Goal: Check status: Check status

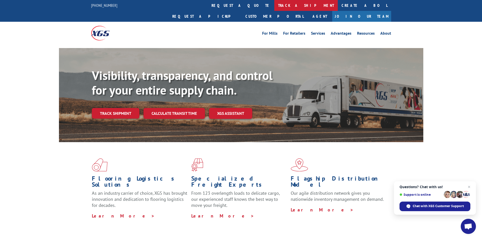
click at [274, 7] on link "track a shipment" at bounding box center [306, 5] width 64 height 11
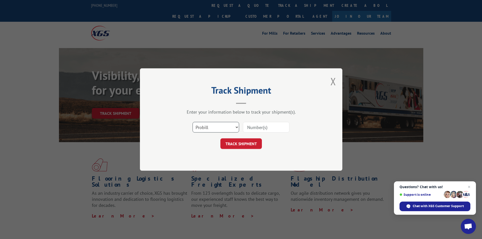
click at [221, 127] on select "Select category... Probill BOL PO" at bounding box center [216, 127] width 47 height 11
select select "bol"
click at [193, 122] on select "Select category... Probill BOL PO" at bounding box center [216, 127] width 47 height 11
click at [249, 125] on input at bounding box center [266, 127] width 47 height 11
type input "132295"
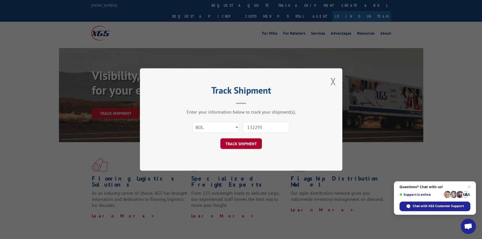
click at [245, 144] on button "TRACK SHIPMENT" at bounding box center [242, 143] width 42 height 11
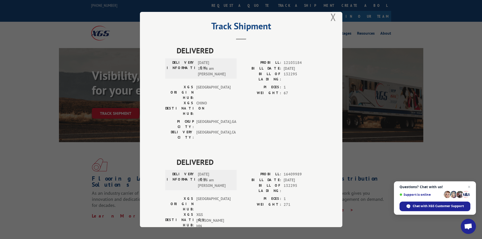
scroll to position [4, 0]
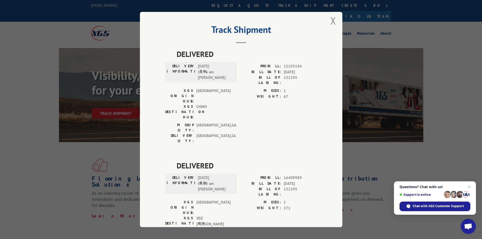
click at [397, 156] on div "Track Shipment DELIVERED DELIVERY INFORMATION: 11/30/2020 10:46 am Barbara PROB…" at bounding box center [241, 119] width 482 height 239
click at [334, 22] on div "Track Shipment DELIVERED DELIVERY INFORMATION: 11/30/2020 10:46 am Barbara PROB…" at bounding box center [241, 119] width 203 height 215
click at [331, 21] on button "Close modal" at bounding box center [334, 20] width 6 height 13
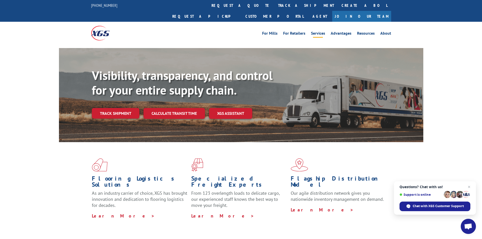
click at [318, 31] on link "Services" at bounding box center [318, 34] width 14 height 6
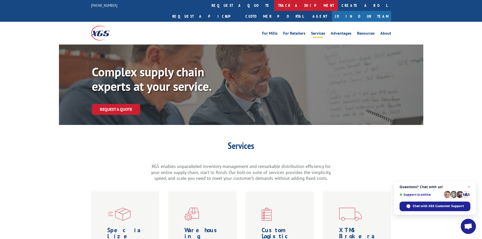
click at [274, 6] on link "track a shipment" at bounding box center [306, 5] width 64 height 11
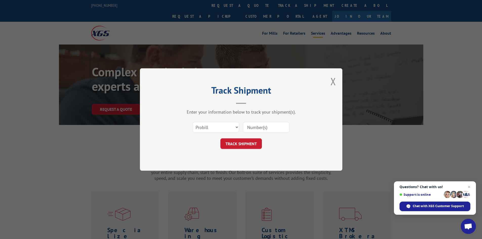
click at [281, 7] on div "Track Shipment Enter your information below to track your shipment(s). Select c…" at bounding box center [241, 119] width 482 height 239
click at [334, 83] on button "Close modal" at bounding box center [334, 81] width 6 height 13
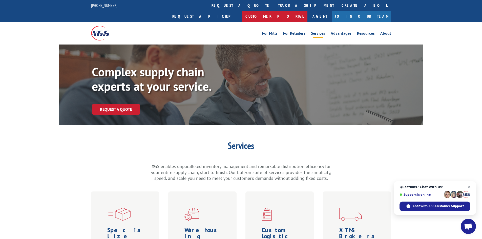
click at [308, 11] on link "Customer Portal" at bounding box center [275, 16] width 66 height 11
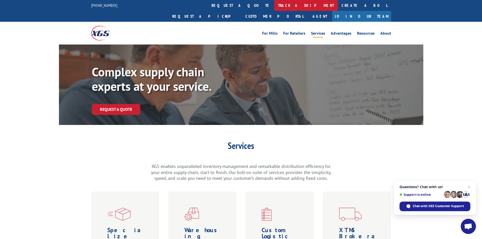
click at [274, 7] on link "track a shipment" at bounding box center [306, 5] width 64 height 11
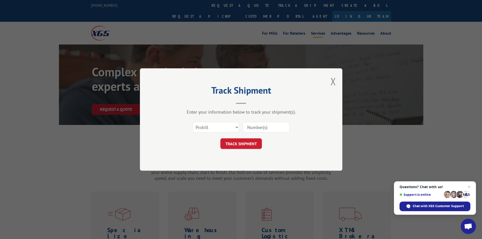
click at [263, 6] on div "Track Shipment Enter your information below to track your shipment(s). Select c…" at bounding box center [241, 119] width 482 height 239
click at [332, 84] on button "Close modal" at bounding box center [334, 81] width 6 height 13
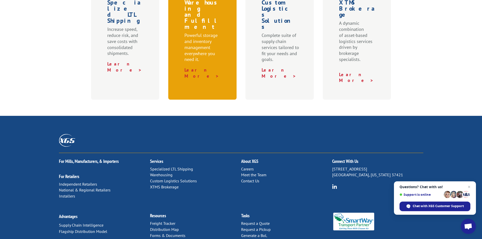
scroll to position [253, 0]
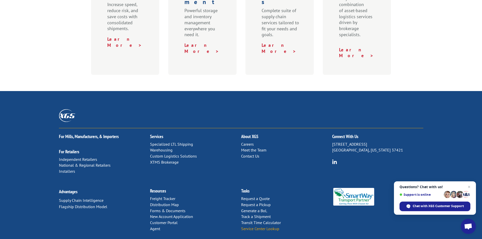
click at [260, 226] on link "Service Center Lookup" at bounding box center [260, 228] width 38 height 5
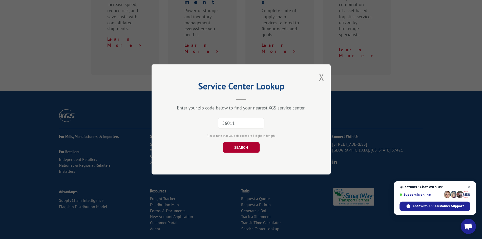
type input "56011"
click at [247, 150] on button "SEARCH" at bounding box center [241, 148] width 37 height 11
